Goal: Transaction & Acquisition: Purchase product/service

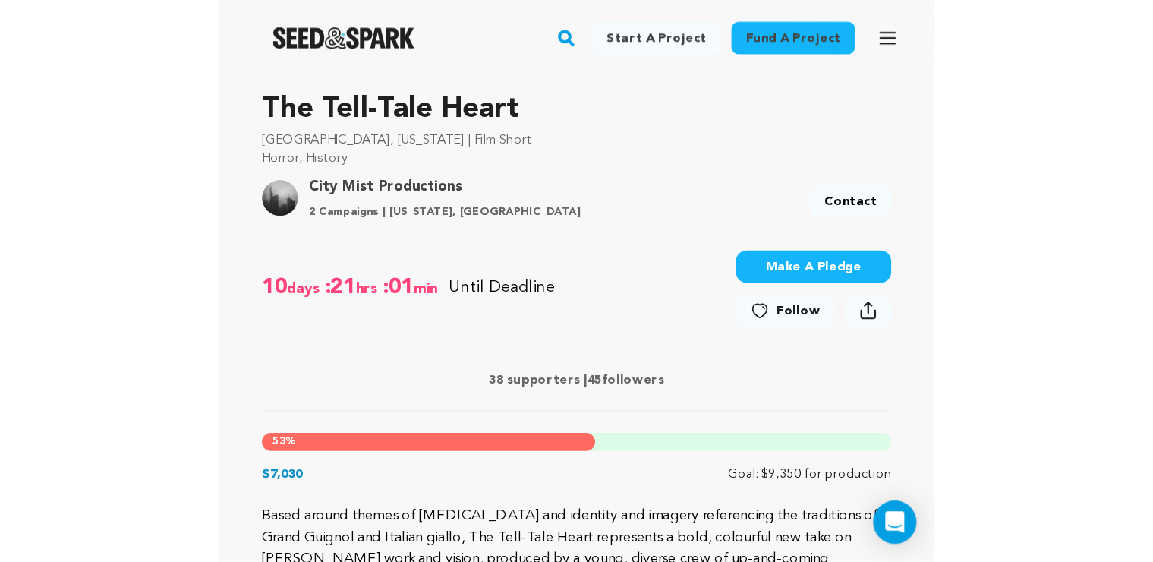
scroll to position [458, 0]
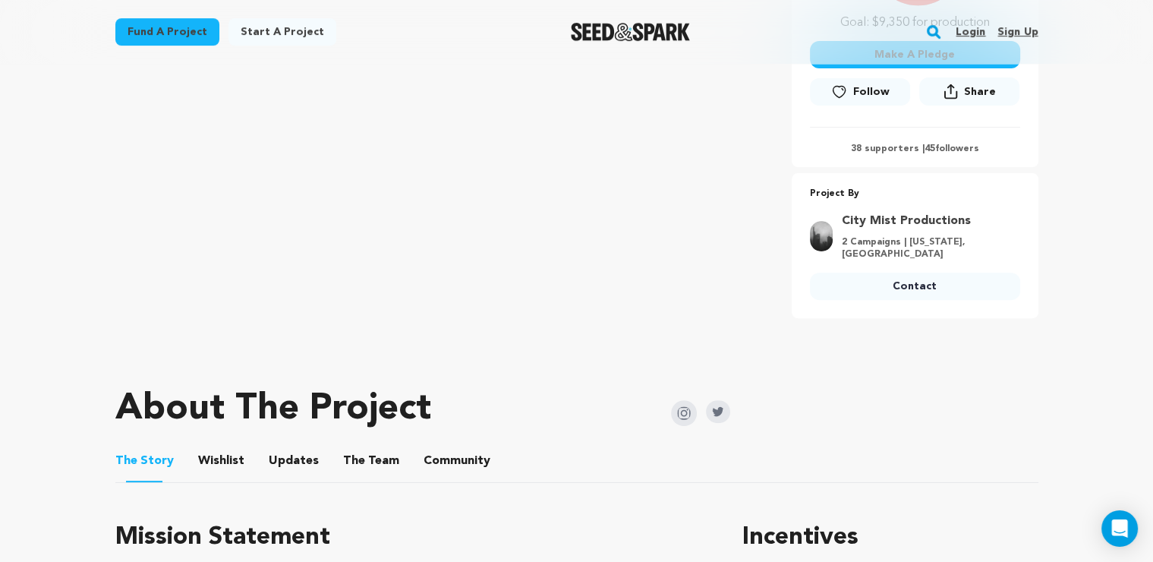
click at [62, 12] on div "Fund a project Start a project Search Login Sign up Start a project Open main m…" at bounding box center [576, 32] width 1153 height 64
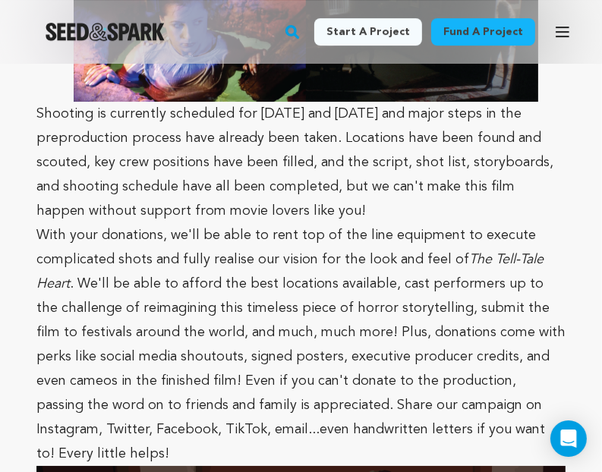
scroll to position [2672, 0]
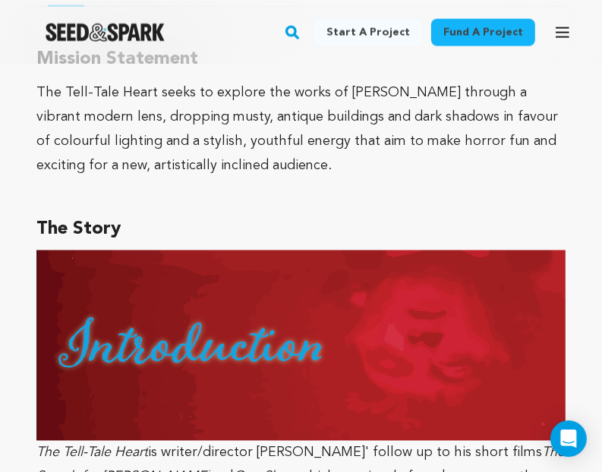
scroll to position [1207, 0]
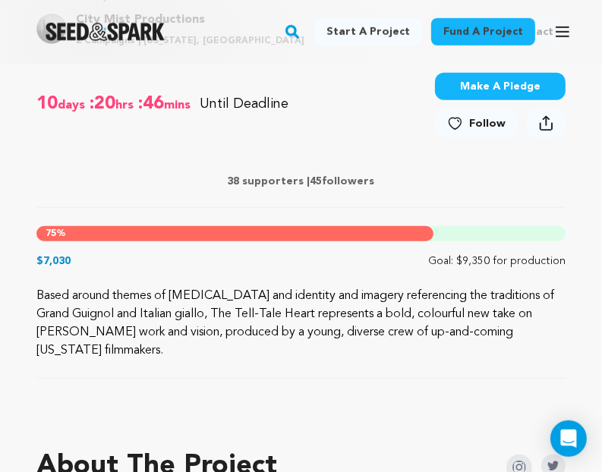
scroll to position [553, 0]
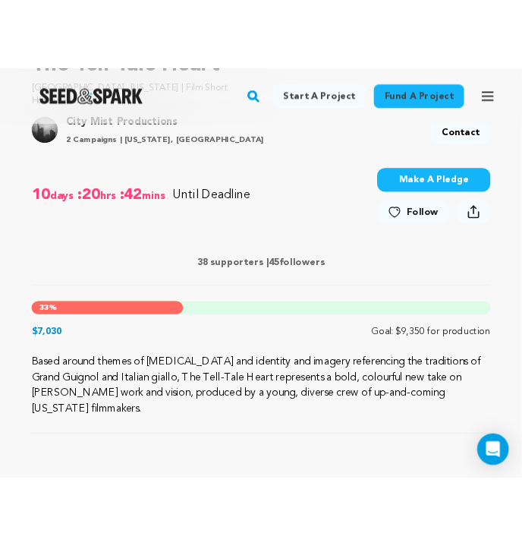
scroll to position [617, 0]
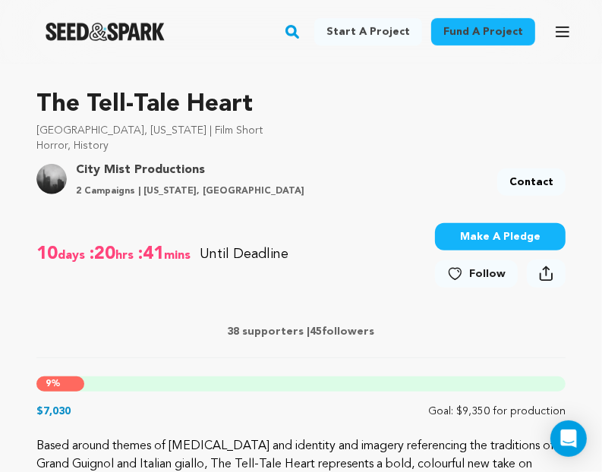
scroll to position [445, 0]
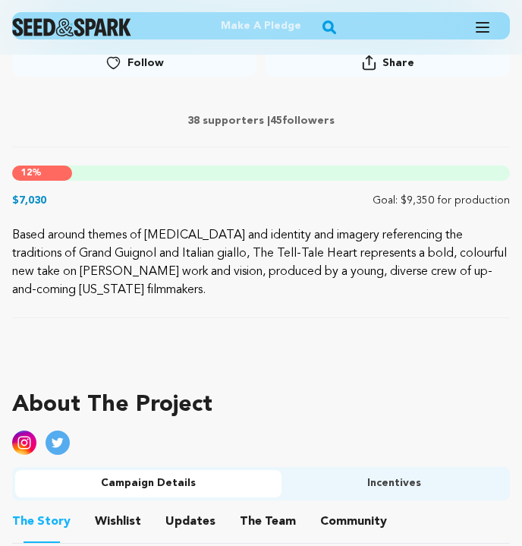
scroll to position [617, 0]
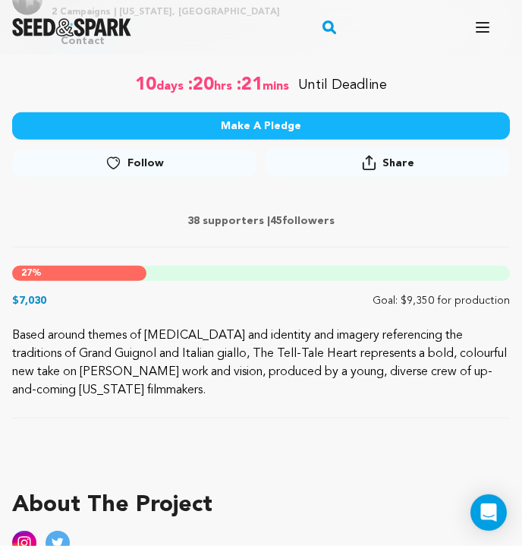
scroll to position [518, 0]
